Goal: Information Seeking & Learning: Learn about a topic

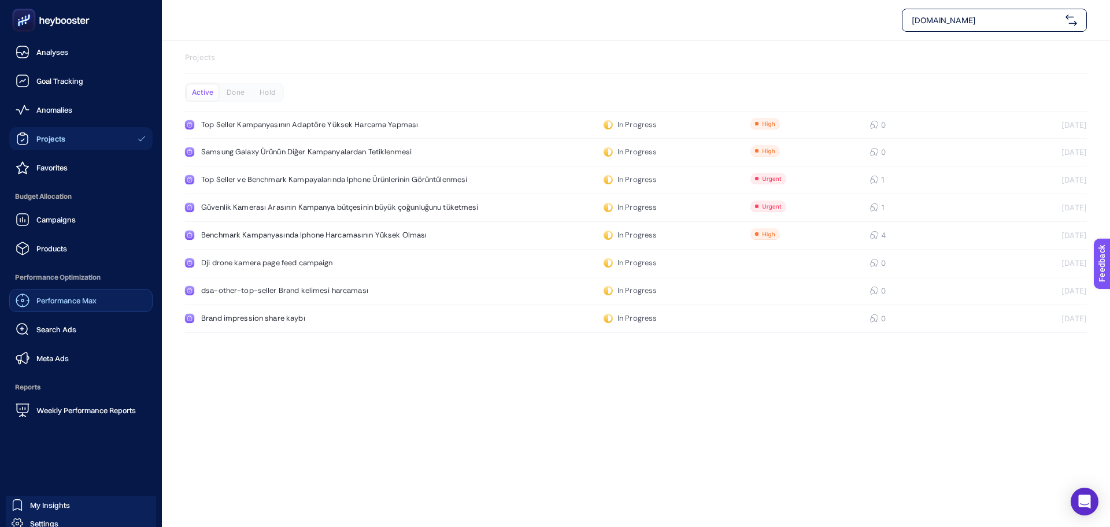
click at [84, 303] on span "Performance Max" at bounding box center [66, 300] width 60 height 9
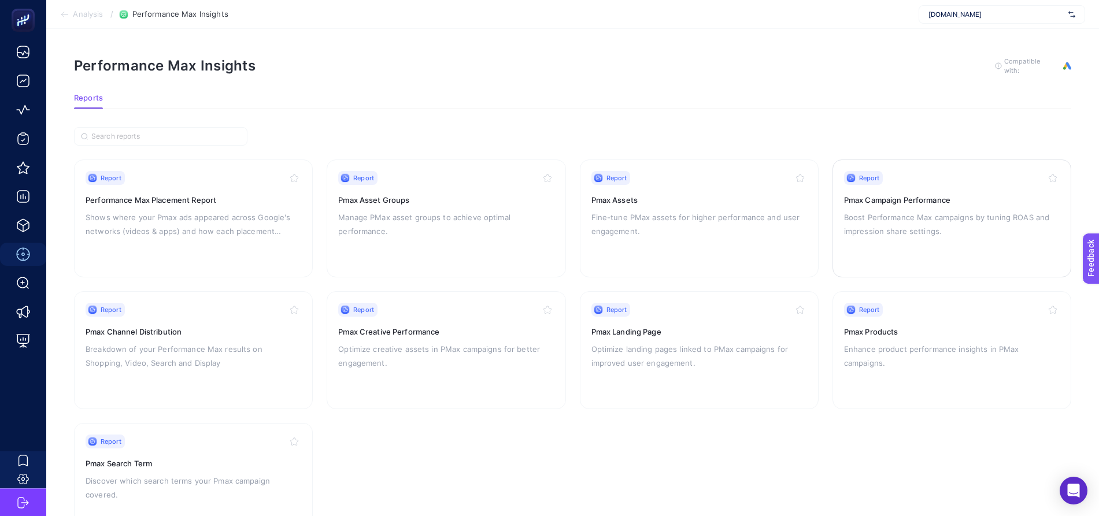
click at [900, 199] on h3 "Pmax Campaign Performance" at bounding box center [952, 200] width 216 height 12
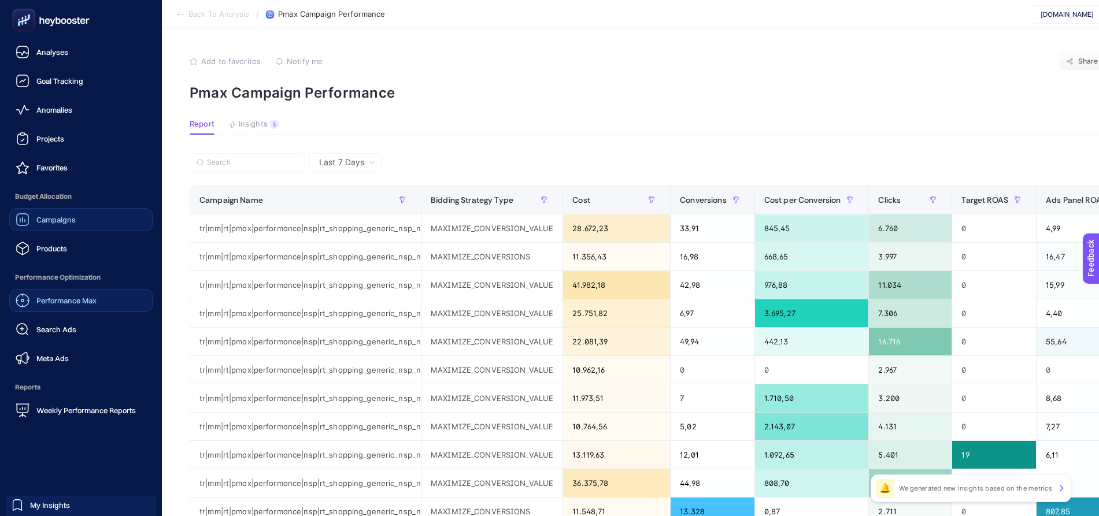
click at [53, 219] on span "Campaigns" at bounding box center [55, 219] width 39 height 9
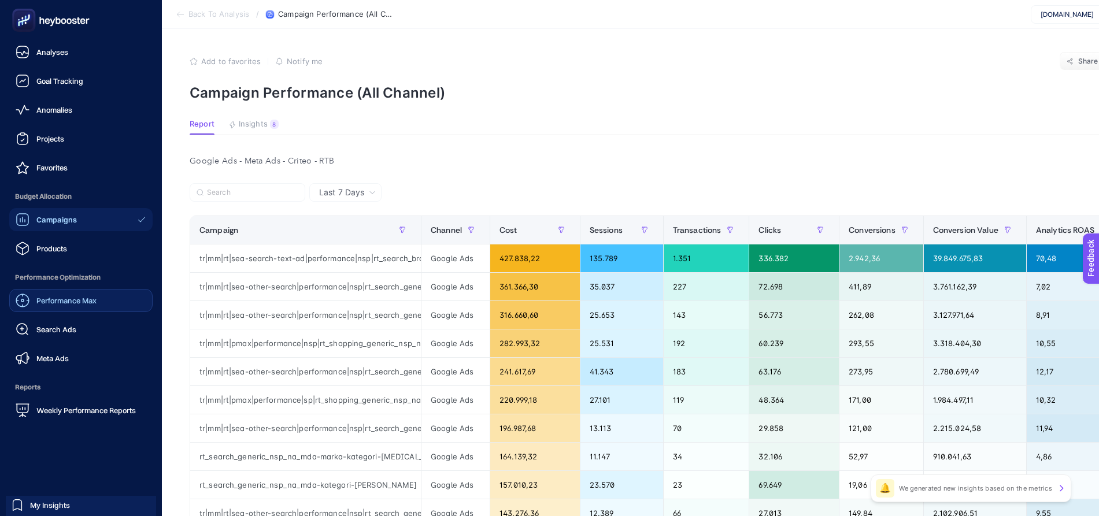
click at [77, 298] on span "Performance Max" at bounding box center [66, 300] width 60 height 9
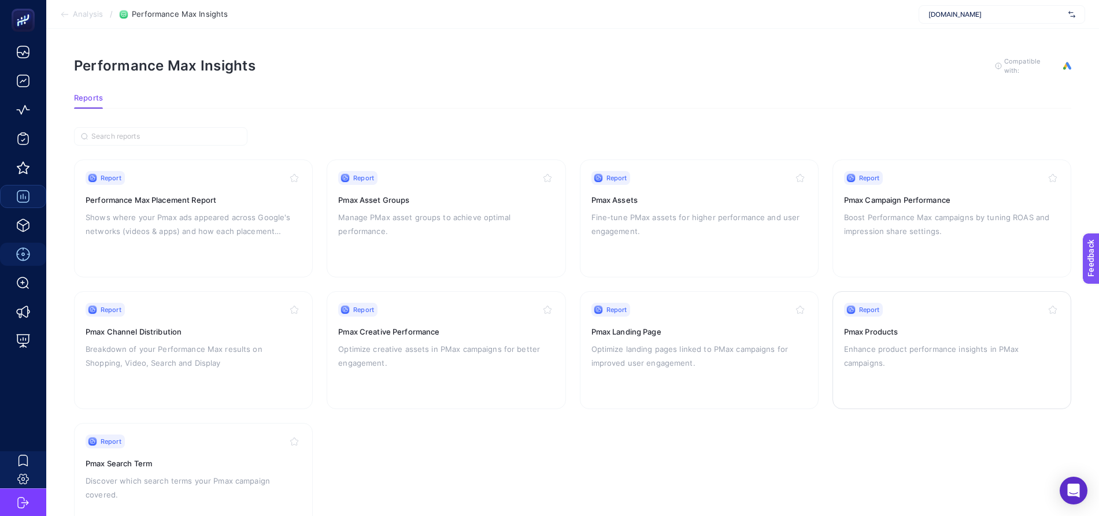
click at [903, 327] on h3 "Pmax Products" at bounding box center [952, 332] width 216 height 12
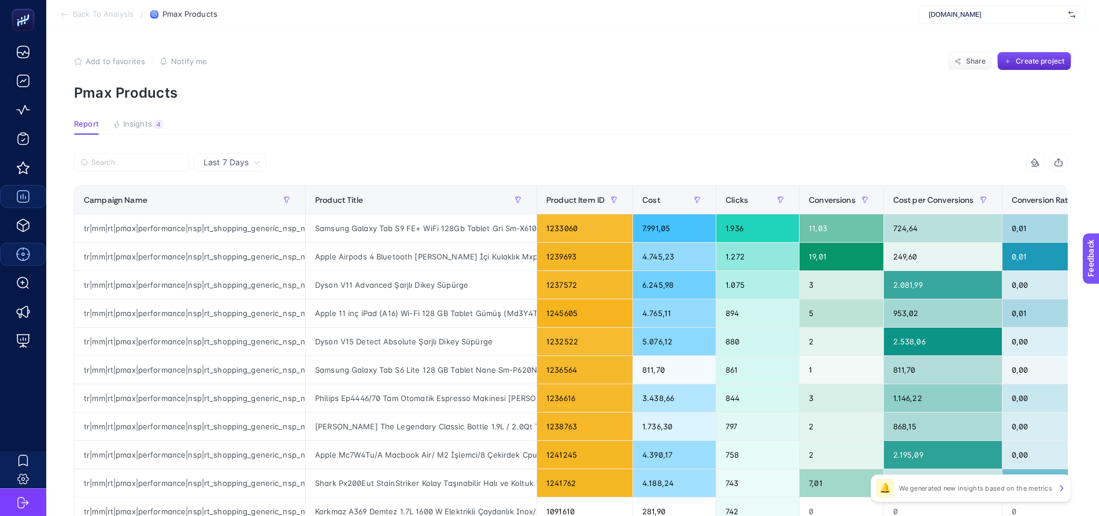
drag, startPoint x: 227, startPoint y: 160, endPoint x: 685, endPoint y: 4, distance: 483.6
click at [227, 160] on span "Last 7 Days" at bounding box center [225, 163] width 45 height 12
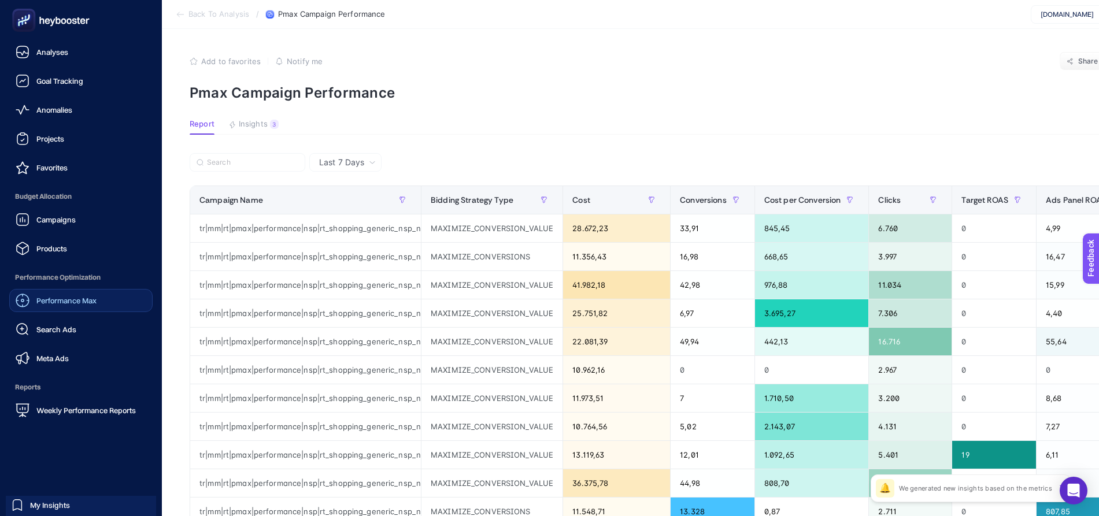
click at [72, 303] on span "Performance Max" at bounding box center [66, 300] width 60 height 9
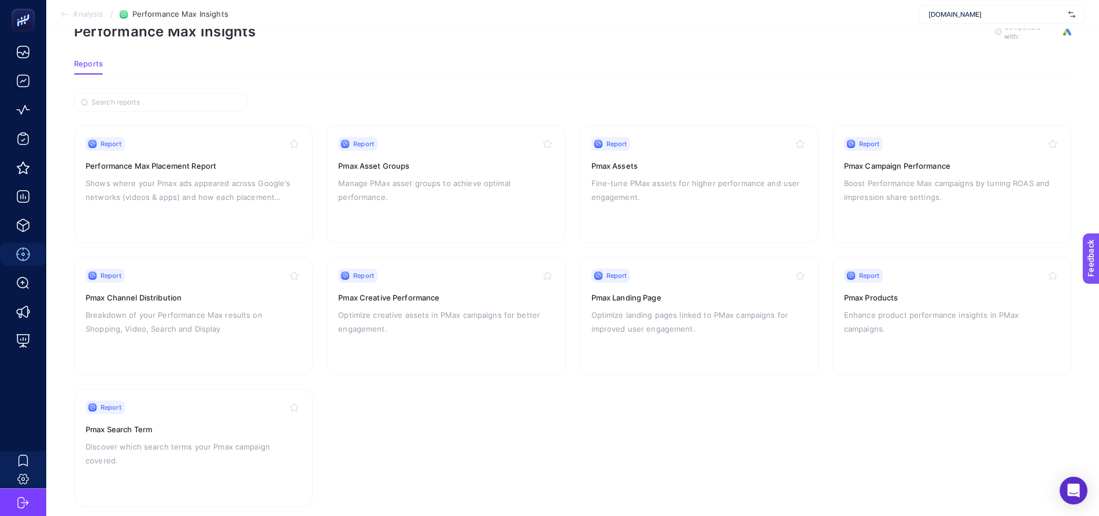
scroll to position [51, 0]
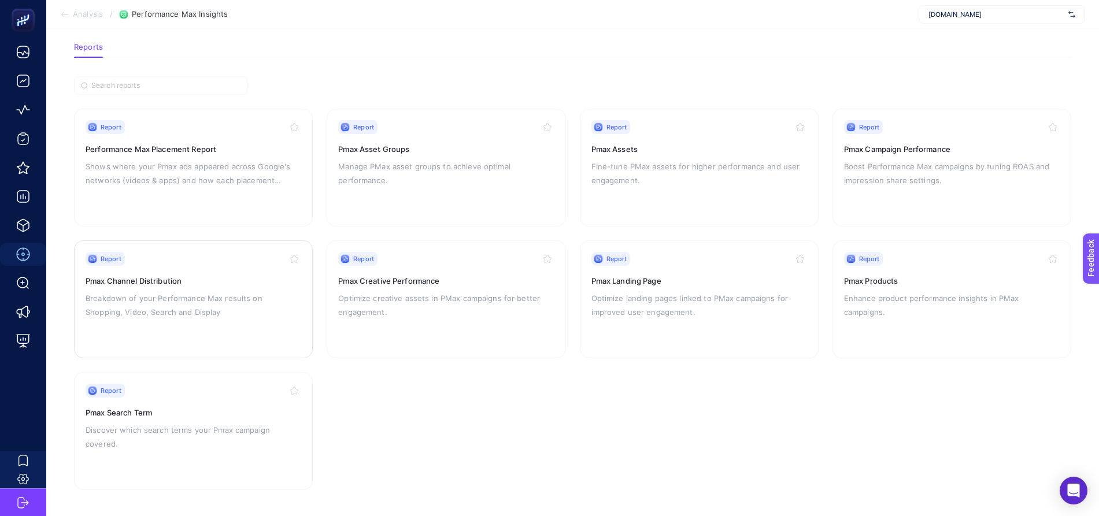
click at [176, 294] on p "Breakdown of your Performance Max results on Shopping, Video, Search and Display" at bounding box center [194, 305] width 216 height 28
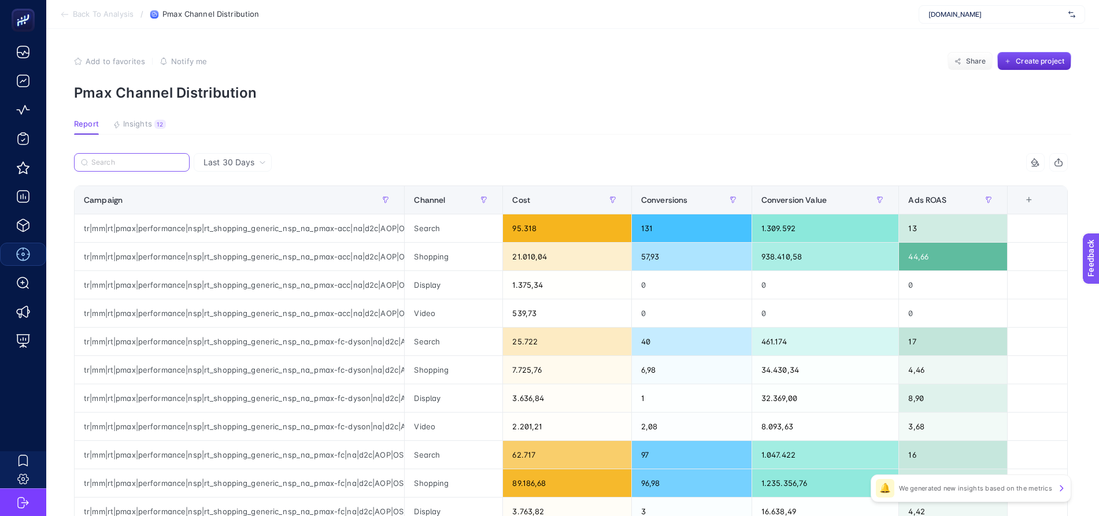
click at [141, 164] on input "Search" at bounding box center [136, 162] width 91 height 9
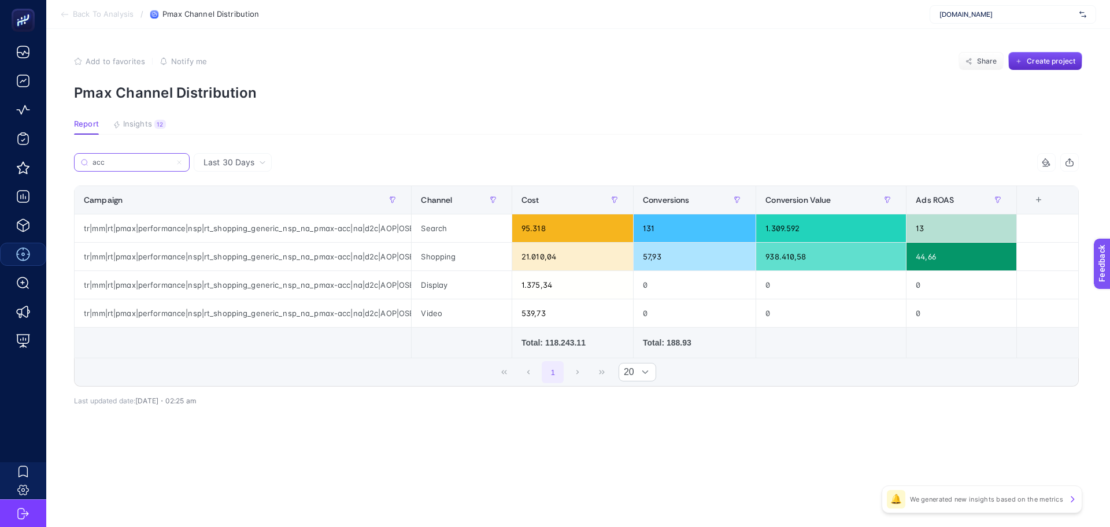
type input "acc"
click at [209, 160] on span "Last 30 Days" at bounding box center [228, 163] width 51 height 12
click at [247, 160] on span "Last 30 Days" at bounding box center [228, 163] width 51 height 12
click at [235, 200] on div "Campaign" at bounding box center [243, 200] width 318 height 18
click at [238, 160] on span "Last 30 Days" at bounding box center [228, 163] width 51 height 12
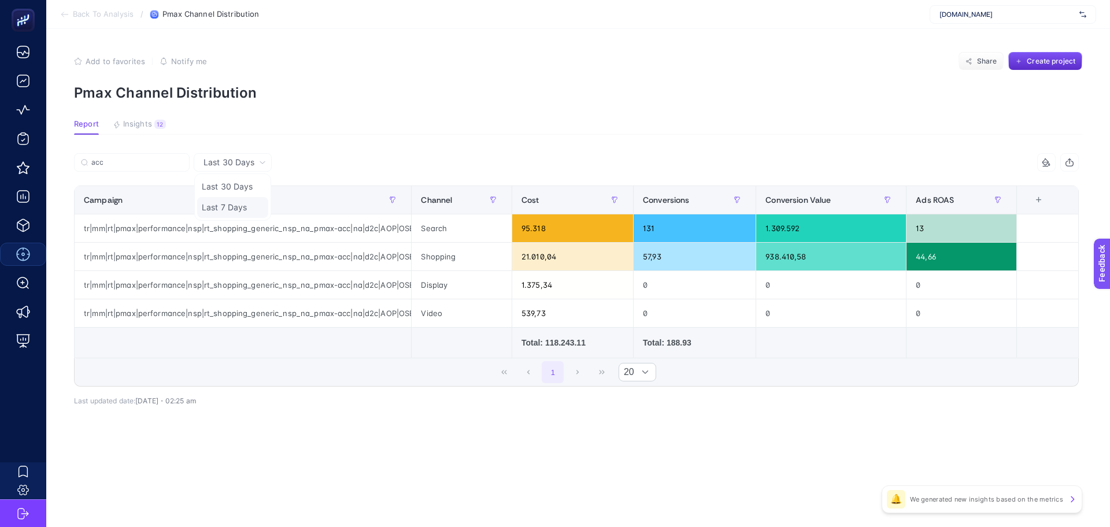
click at [232, 214] on li "Last 7 Days" at bounding box center [232, 207] width 71 height 21
